Goal: Information Seeking & Learning: Learn about a topic

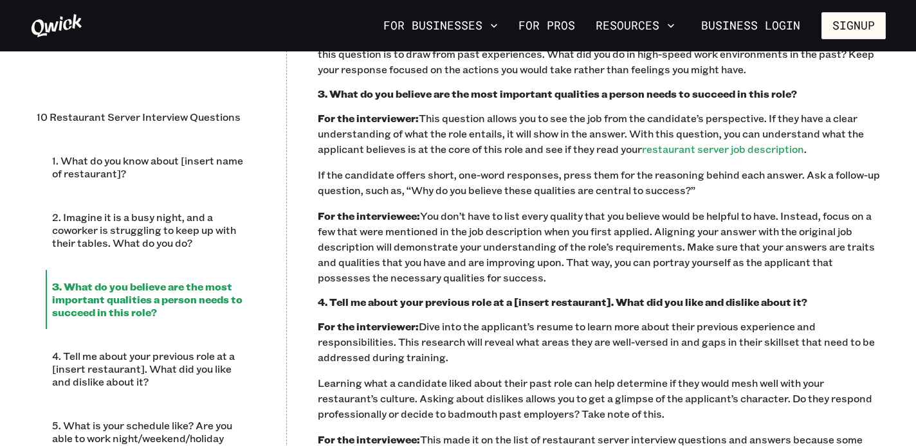
scroll to position [1348, 0]
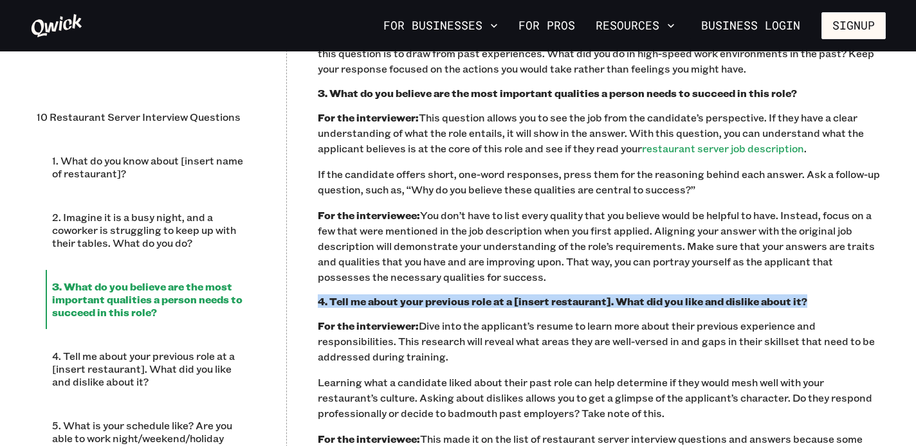
drag, startPoint x: 815, startPoint y: 302, endPoint x: 320, endPoint y: 295, distance: 495.3
click at [320, 295] on h3 "4. Tell me about your previous role at a [insert restaurant]. What did you like…" at bounding box center [602, 301] width 568 height 13
copy h3 "4. Tell me about your previous role at a [insert restaurant]. What did you like…"
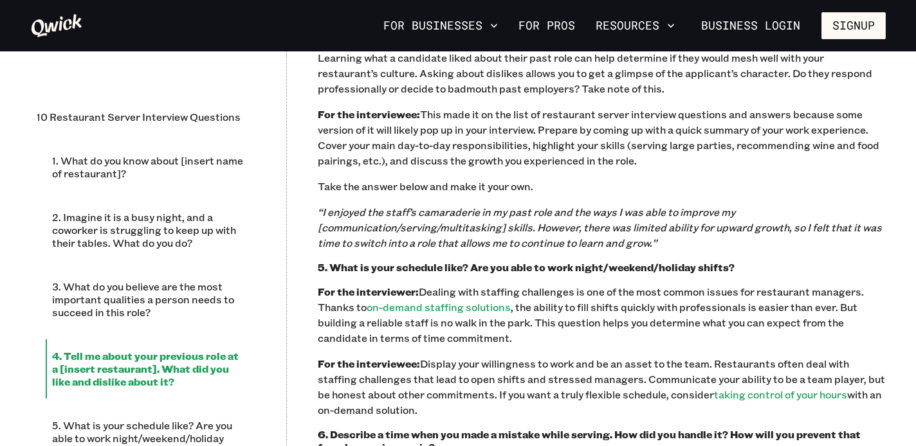
scroll to position [1674, 0]
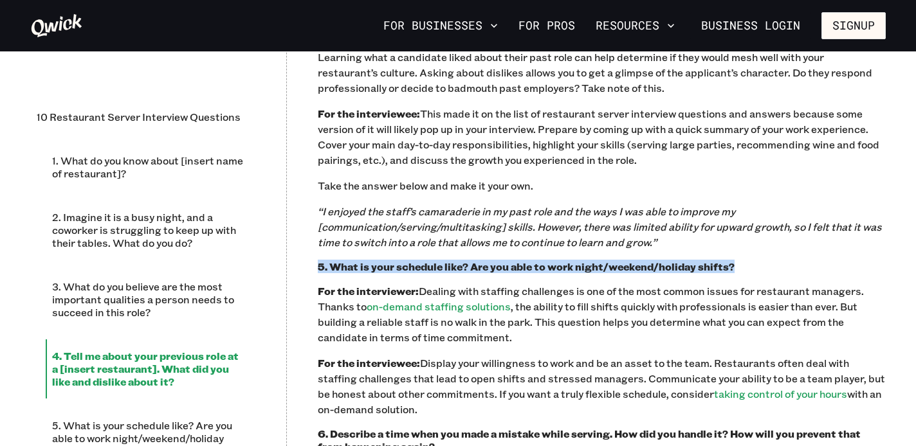
drag, startPoint x: 731, startPoint y: 269, endPoint x: 315, endPoint y: 269, distance: 415.5
click at [315, 269] on div "10 Restaurant Server Interview Questions 1. What do you know about [insert name…" at bounding box center [457, 336] width 881 height 2746
copy h3 "5. What is your schedule like? Are you able to work night/weekend/holiday shift…"
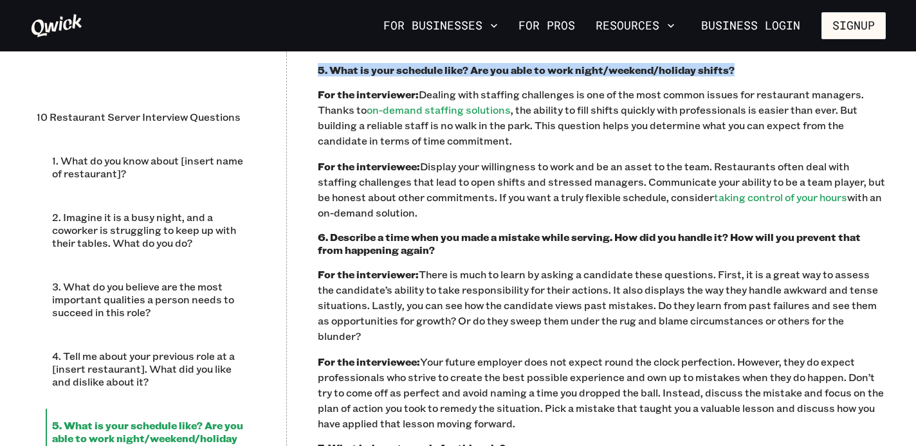
scroll to position [1874, 0]
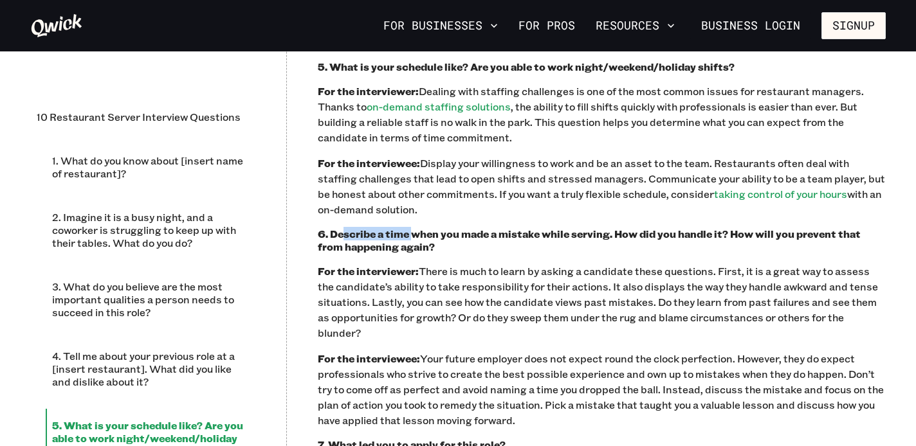
drag, startPoint x: 412, startPoint y: 240, endPoint x: 346, endPoint y: 234, distance: 66.5
click at [346, 234] on h3 "6. Describe a time when you made a mistake while serving. How did you handle it…" at bounding box center [602, 241] width 568 height 26
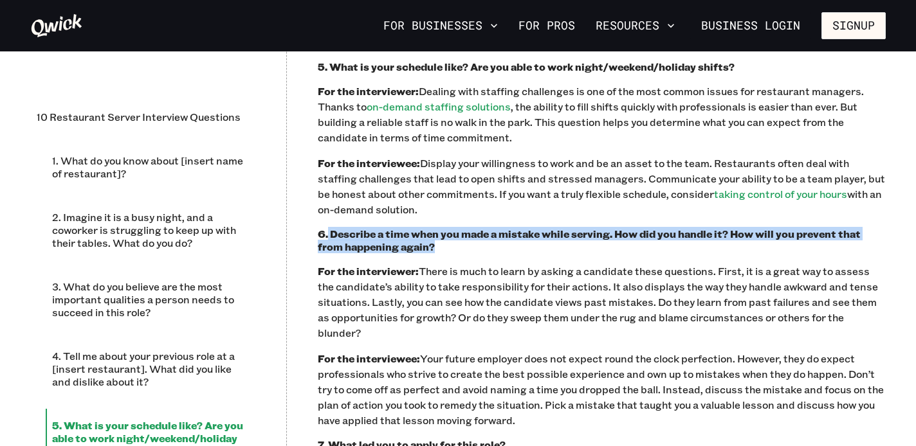
drag, startPoint x: 423, startPoint y: 248, endPoint x: 329, endPoint y: 233, distance: 95.8
click at [329, 233] on h3 "6. Describe a time when you made a mistake while serving. How did you handle it…" at bounding box center [602, 241] width 568 height 26
copy h3 "Describe a time when you made a mistake while serving. How did you handle it? H…"
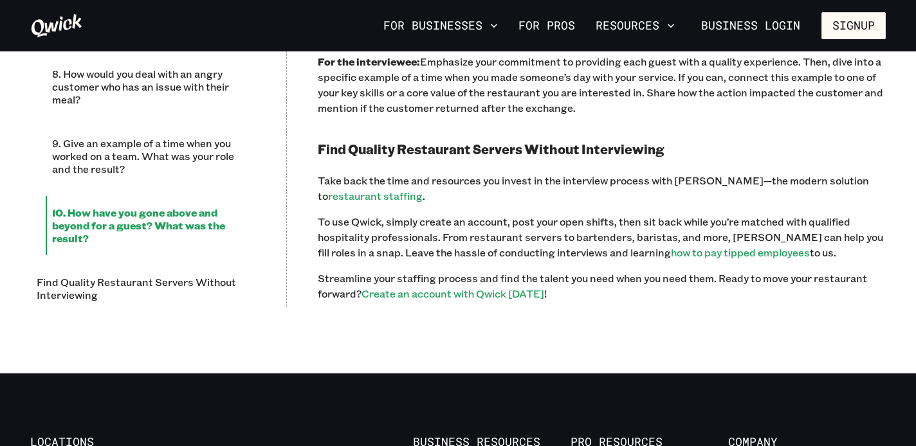
scroll to position [3059, 0]
